Goal: Use online tool/utility: Utilize a website feature to perform a specific function

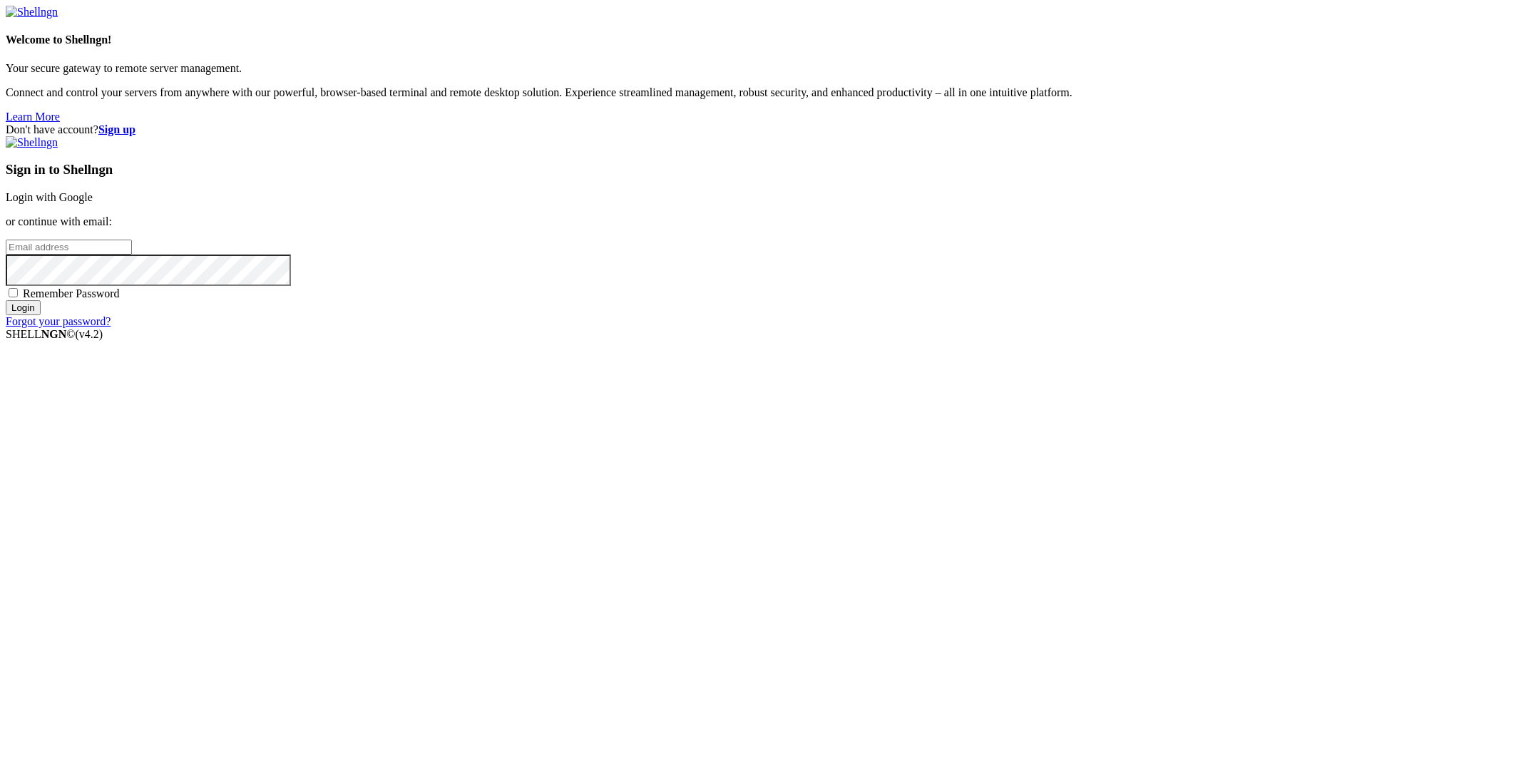
click at [93, 203] on link "Login with Google" at bounding box center [49, 197] width 87 height 12
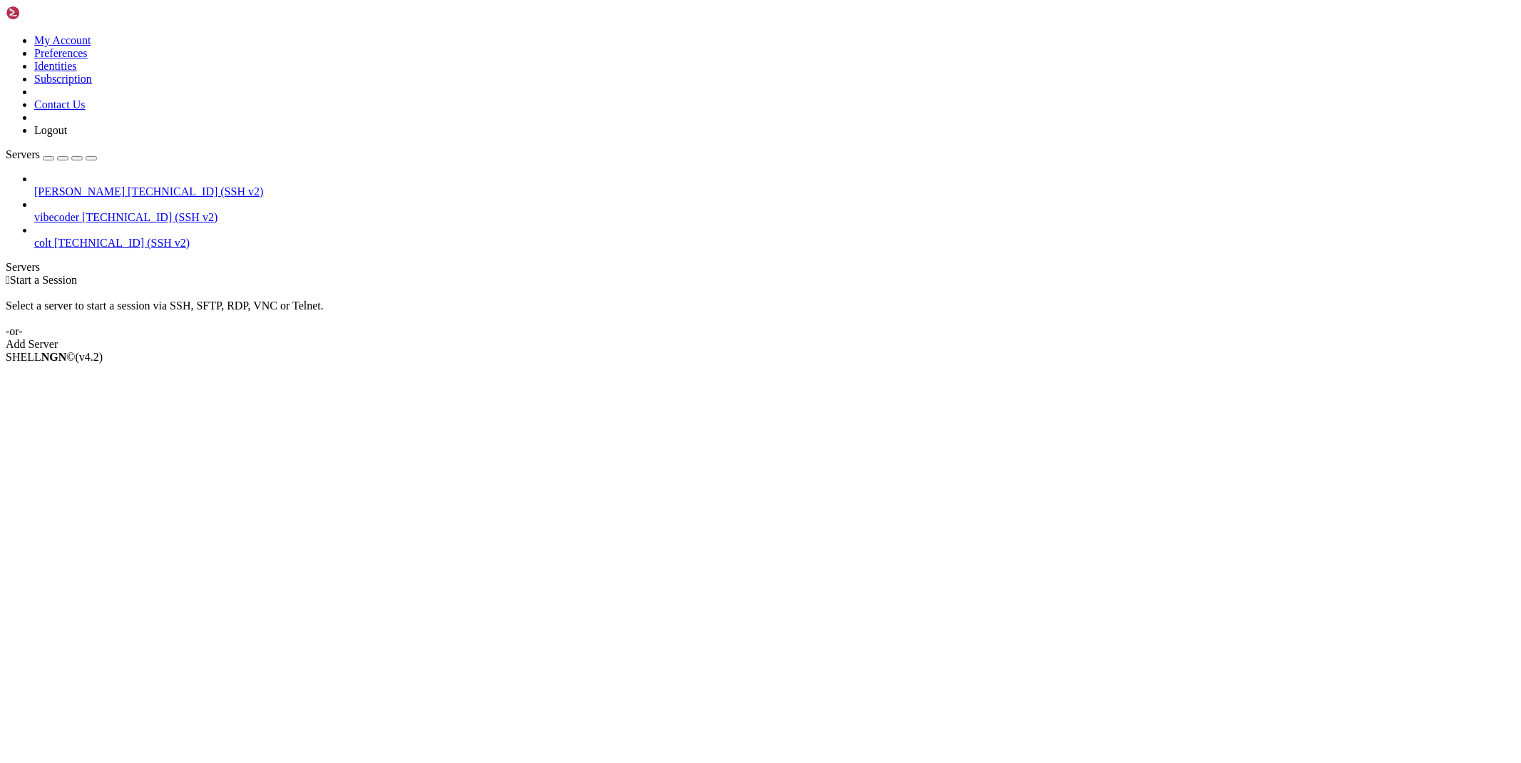
click at [128, 185] on span "[TECHNICAL_ID] (SSH v2)" at bounding box center [195, 191] width 135 height 12
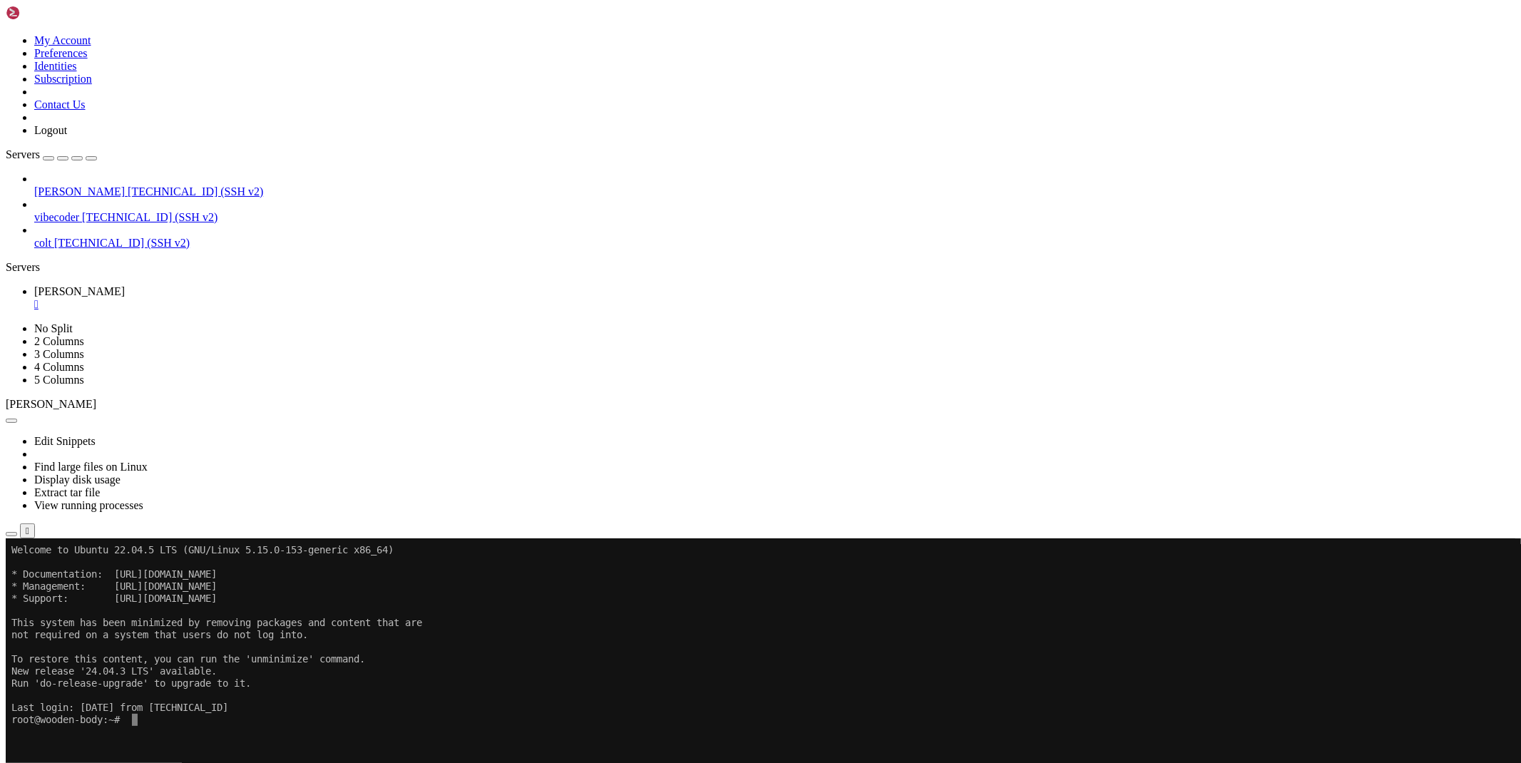
drag, startPoint x: 1410, startPoint y: 1288, endPoint x: 1266, endPoint y: 1215, distance: 162.3
drag, startPoint x: 1413, startPoint y: 754, endPoint x: 1463, endPoint y: 752, distance: 50.7
click at [1463, 589] on div "[TECHNICAL_ID] Connected" at bounding box center [761, 576] width 1510 height 26
copy div "[TECHNICAL_ID]"
